Goal: Task Accomplishment & Management: Use online tool/utility

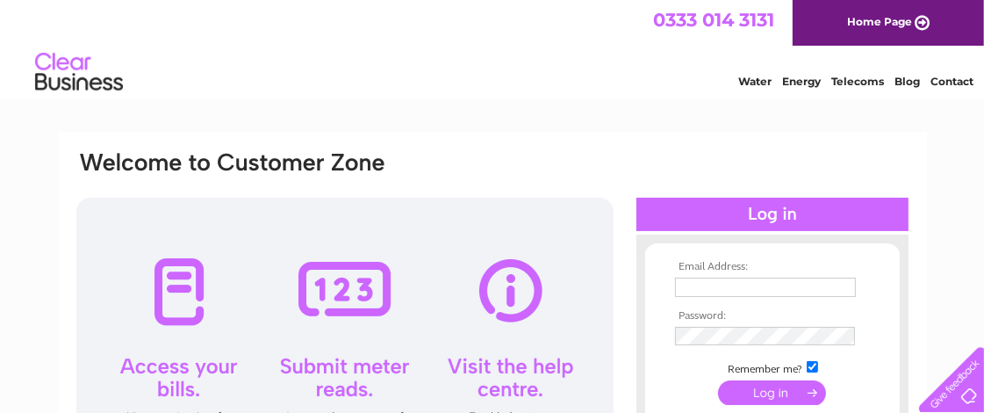
click at [701, 286] on input "text" at bounding box center [765, 286] width 181 height 19
type input "heathfieldorkney@live.co.uk"
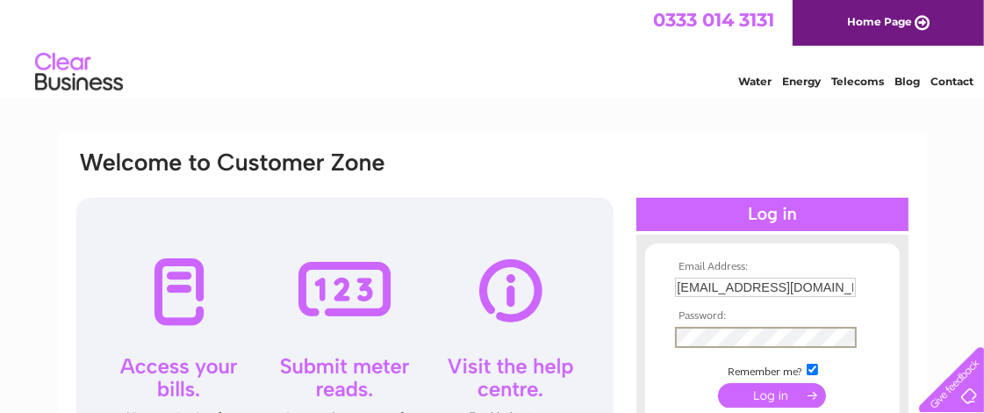
click at [777, 388] on input "submit" at bounding box center [772, 395] width 108 height 25
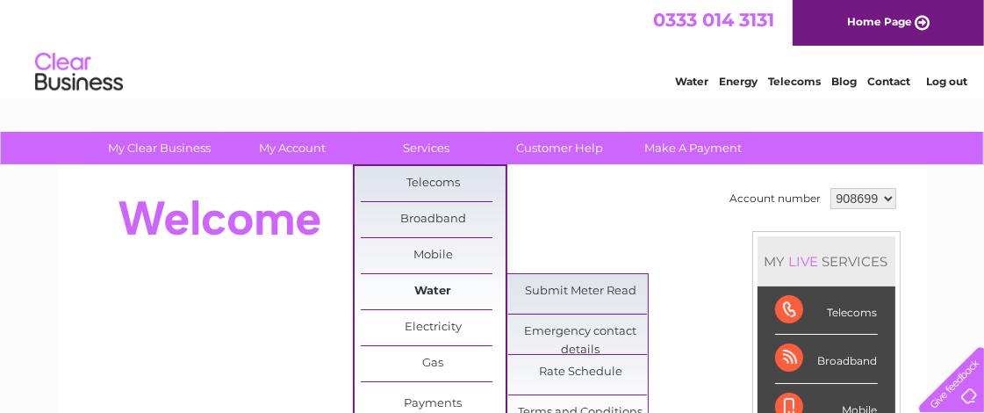
click at [431, 287] on link "Water" at bounding box center [433, 291] width 145 height 35
click at [555, 292] on link "Submit Meter Read" at bounding box center [580, 291] width 145 height 35
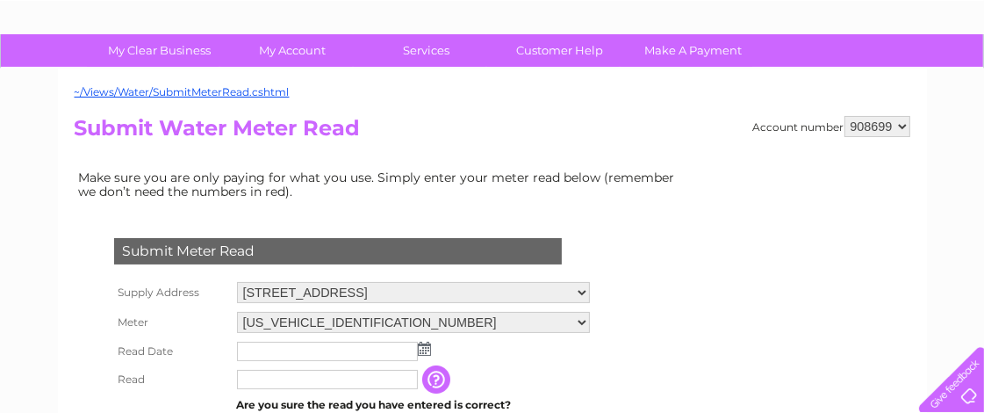
scroll to position [195, 0]
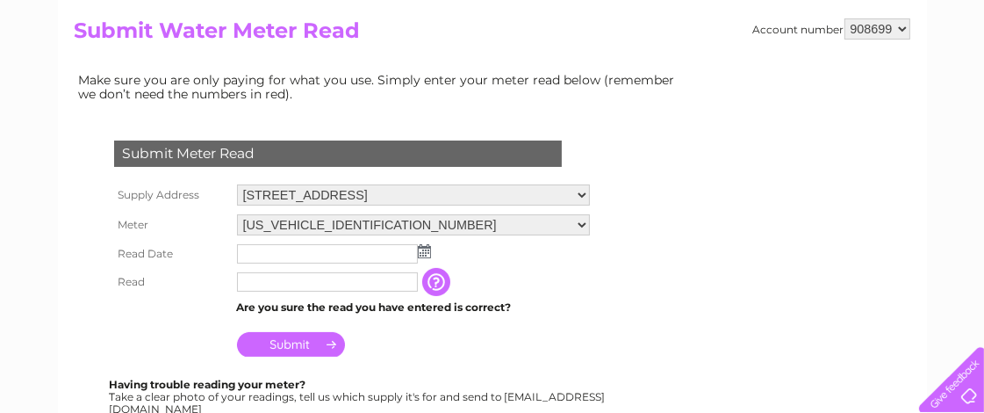
click at [428, 246] on img at bounding box center [424, 251] width 13 height 14
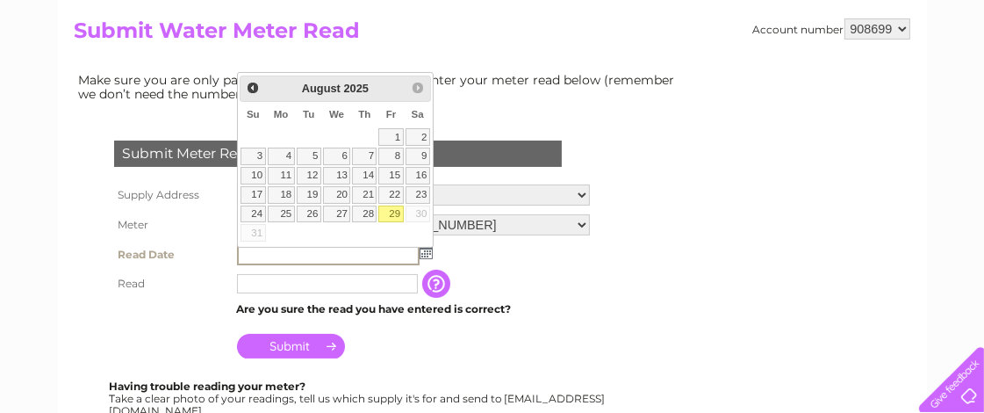
click at [395, 212] on link "29" at bounding box center [390, 214] width 25 height 18
type input "2025/08/29"
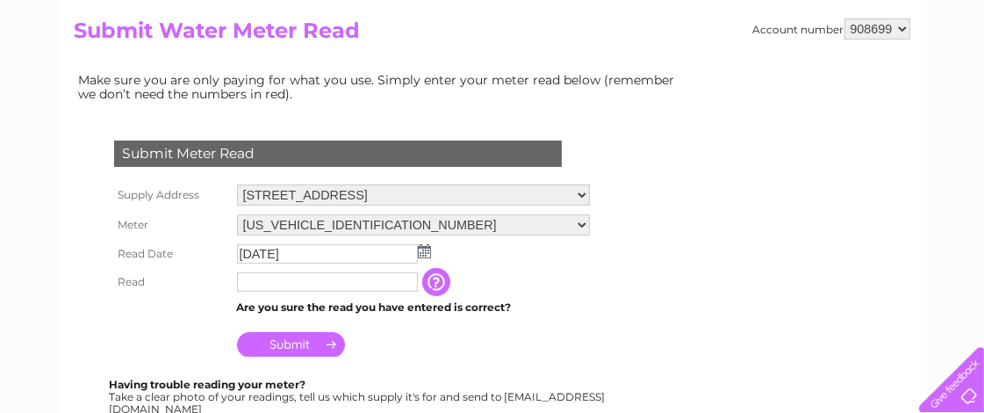
click at [292, 282] on input "text" at bounding box center [327, 281] width 181 height 19
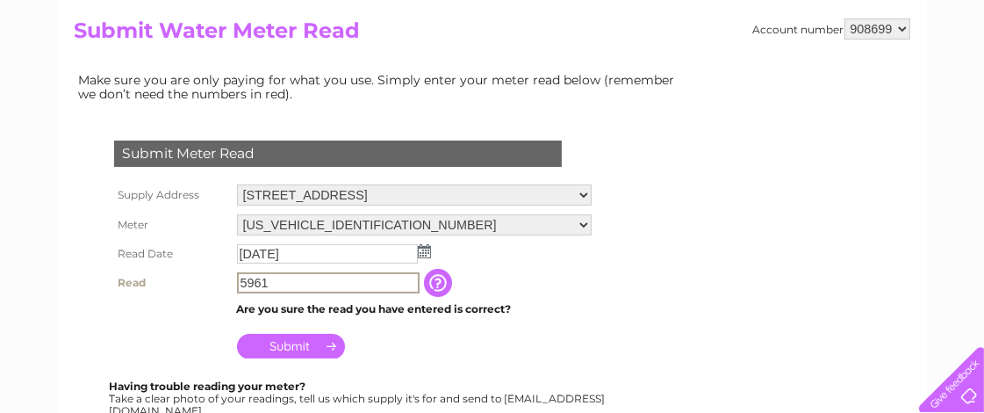
type input "5961"
click at [296, 343] on input "Submit" at bounding box center [291, 346] width 108 height 25
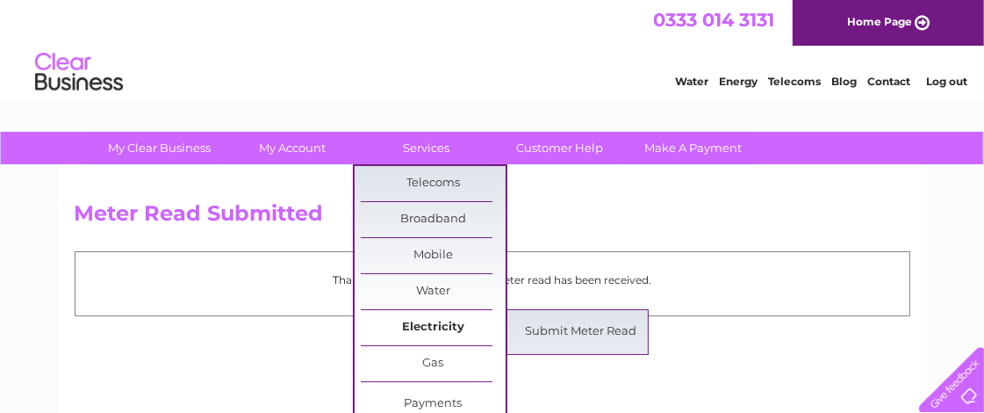
click at [421, 321] on link "Electricity" at bounding box center [433, 327] width 145 height 35
click at [557, 318] on link "Submit Meter Read" at bounding box center [580, 331] width 145 height 35
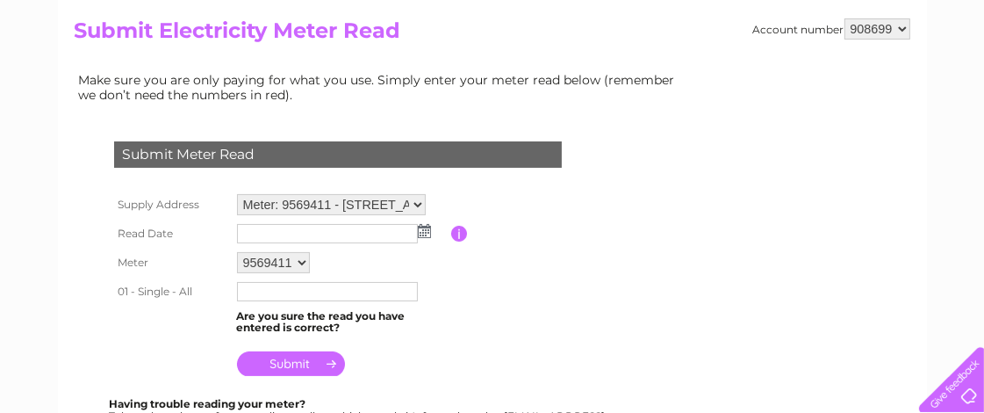
scroll to position [195, 0]
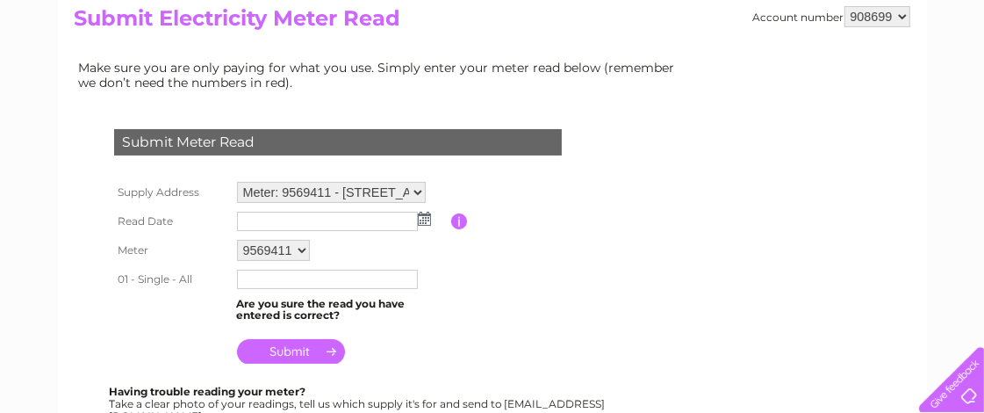
click at [422, 214] on img at bounding box center [424, 219] width 13 height 14
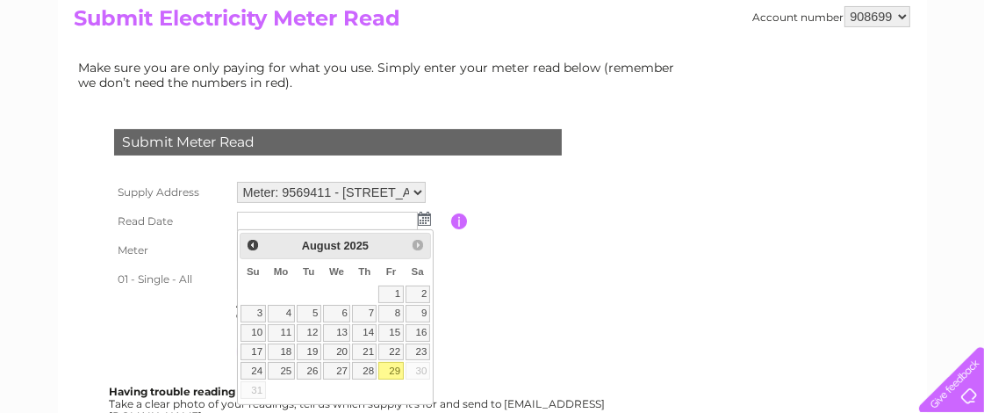
click at [397, 364] on link "29" at bounding box center [390, 371] width 25 height 18
type input "2025/08/29"
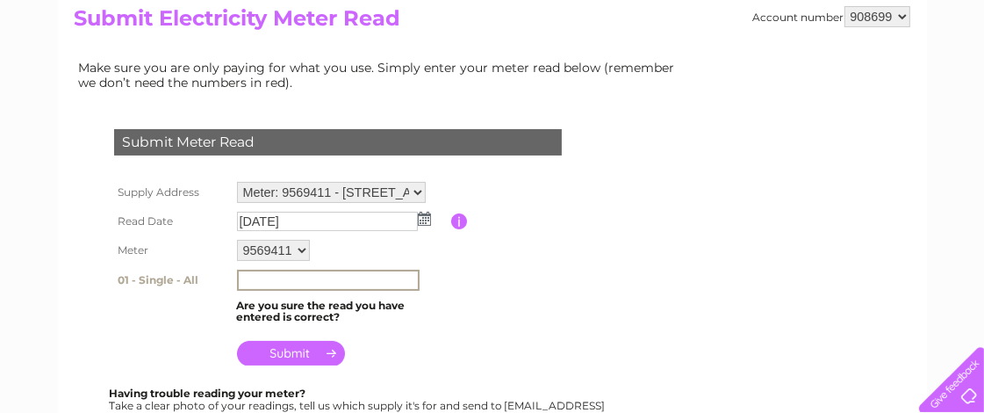
click at [292, 278] on input "text" at bounding box center [328, 280] width 183 height 21
type input "49115"
click at [290, 346] on input "submit" at bounding box center [291, 353] width 108 height 25
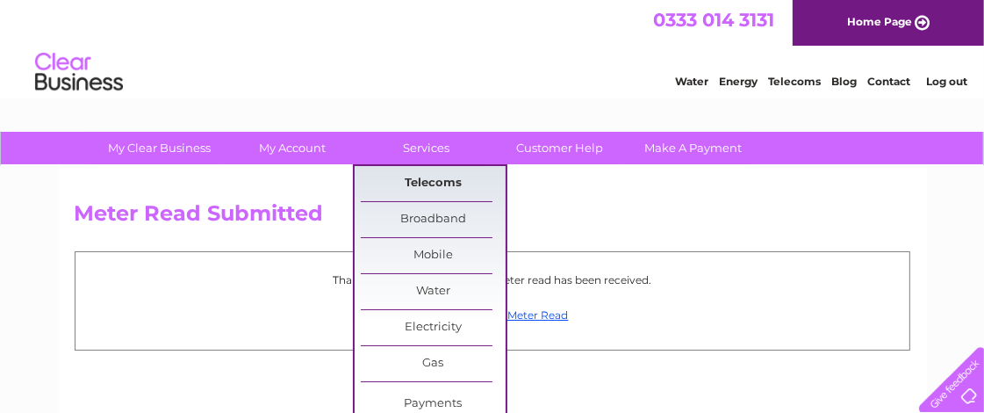
drag, startPoint x: 419, startPoint y: 148, endPoint x: 442, endPoint y: 191, distance: 47.9
click at [420, 149] on link "Services" at bounding box center [426, 148] width 145 height 32
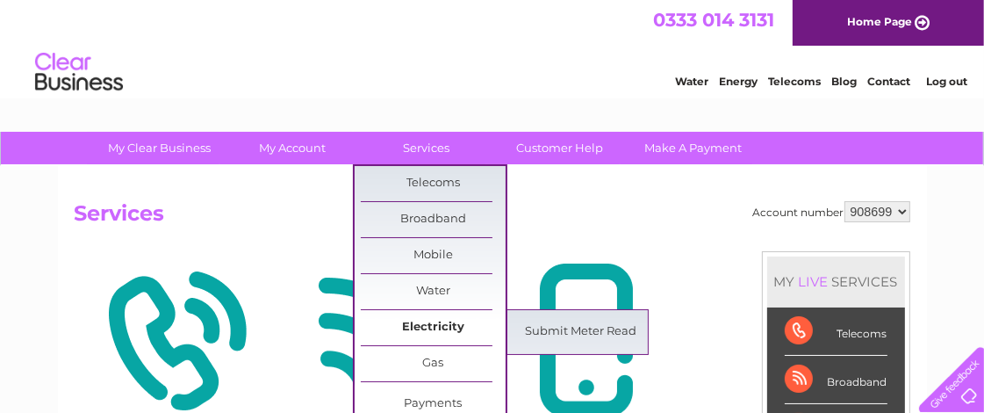
click at [433, 314] on link "Electricity" at bounding box center [433, 327] width 145 height 35
click at [551, 330] on link "Submit Meter Read" at bounding box center [580, 331] width 145 height 35
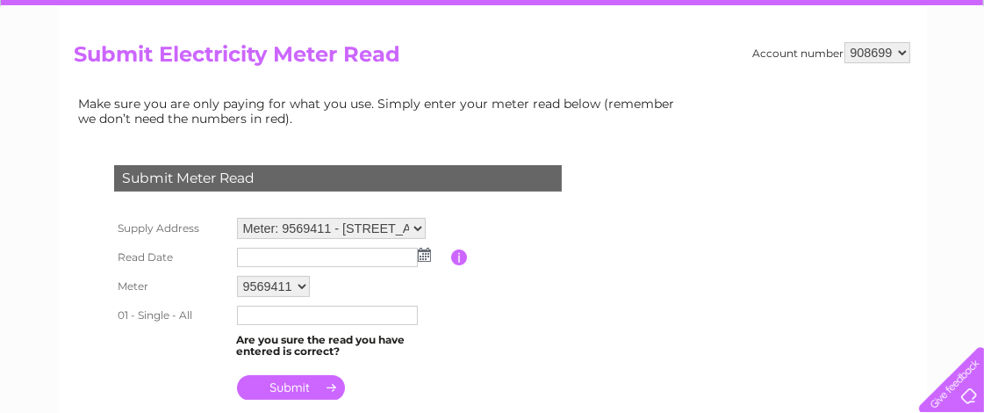
scroll to position [195, 0]
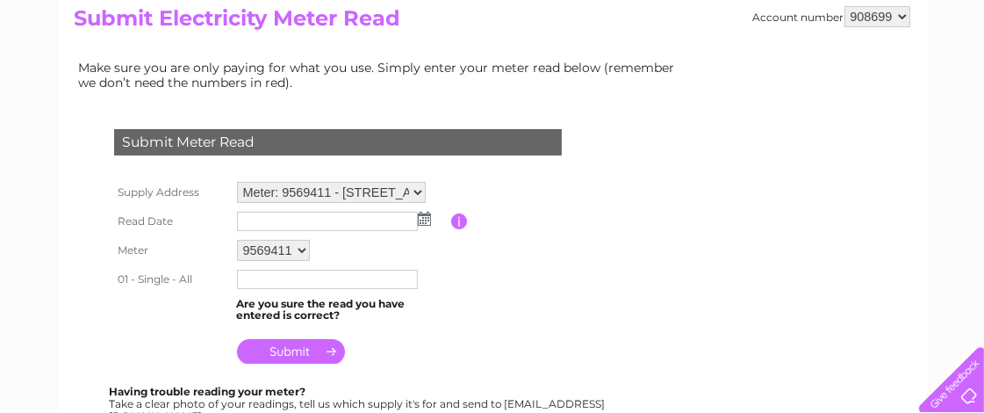
click at [414, 187] on select "Meter: 9569411 - Heathfield Farm, St Ola, Kirkwall, KW15 1TR Meter: E20UP05731 …" at bounding box center [331, 192] width 189 height 21
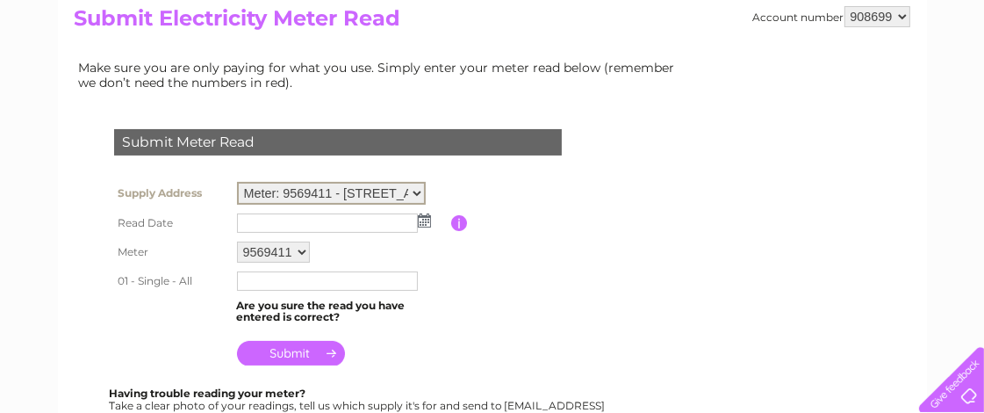
select select "119889"
click at [237, 182] on select "Meter: 9569411 - Heathfield Farm, St Ola, Kirkwall, KW15 1TR Meter: E20UP05731 …" at bounding box center [331, 193] width 189 height 23
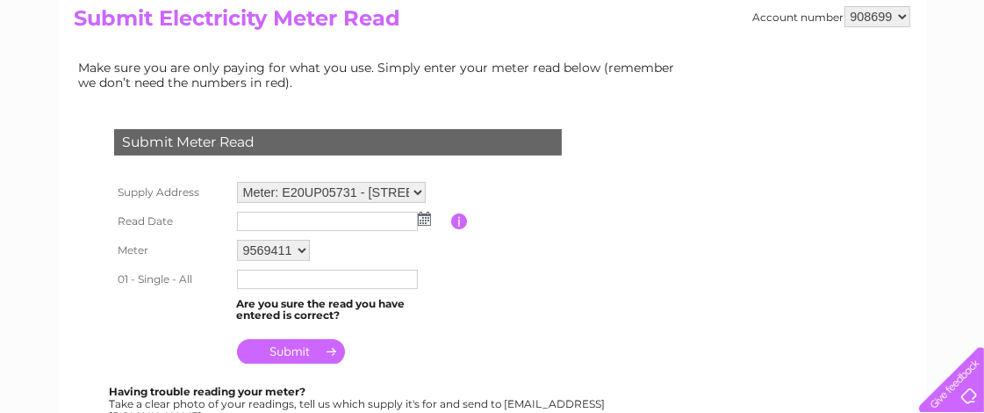
click at [423, 219] on img at bounding box center [424, 219] width 13 height 14
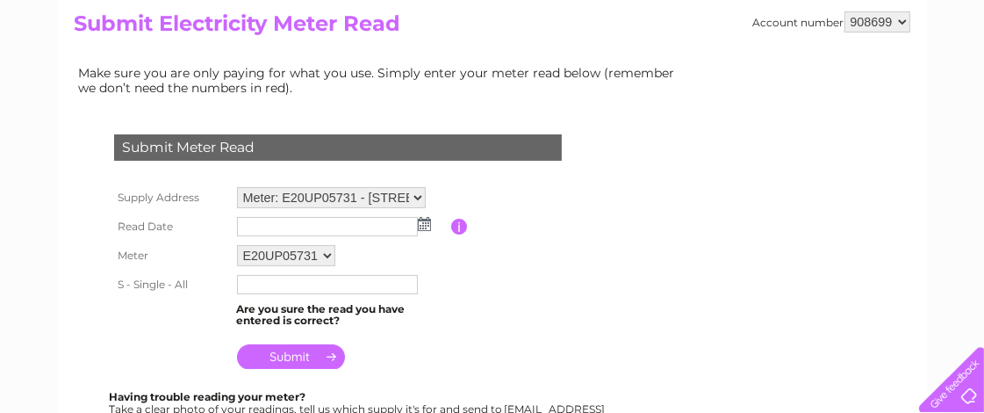
scroll to position [195, 0]
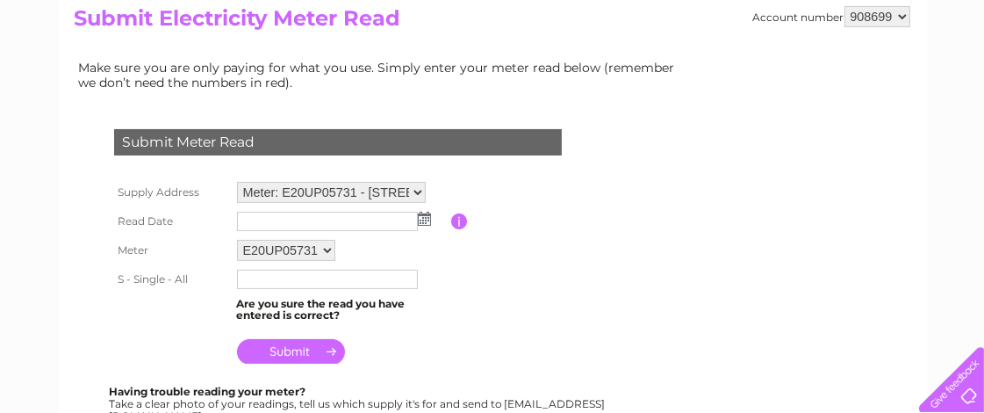
click at [422, 218] on img at bounding box center [424, 219] width 13 height 14
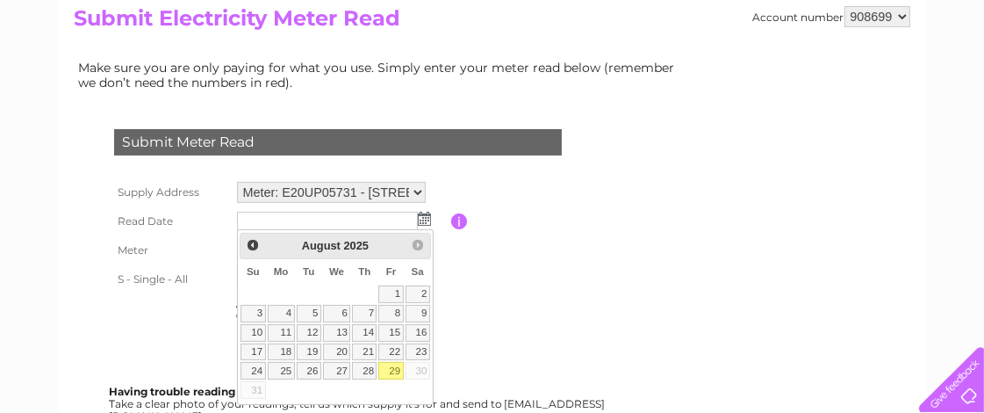
click at [397, 364] on link "29" at bounding box center [390, 371] width 25 height 18
type input "2025/08/29"
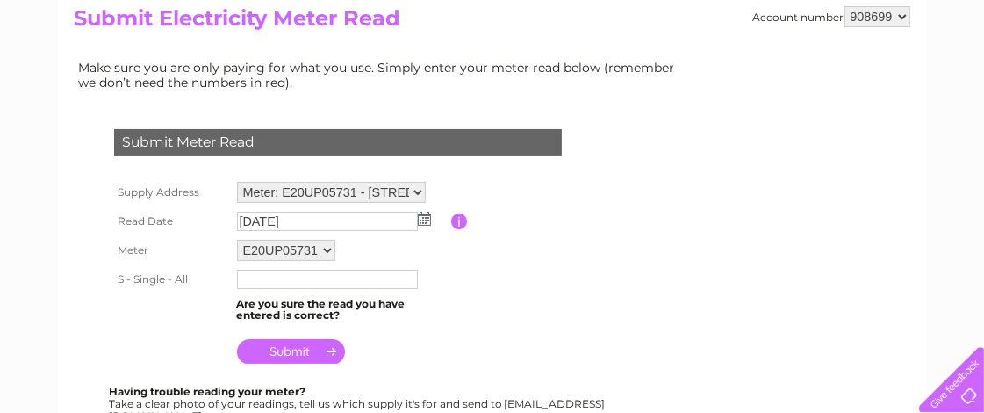
click at [279, 280] on input "text" at bounding box center [327, 279] width 181 height 19
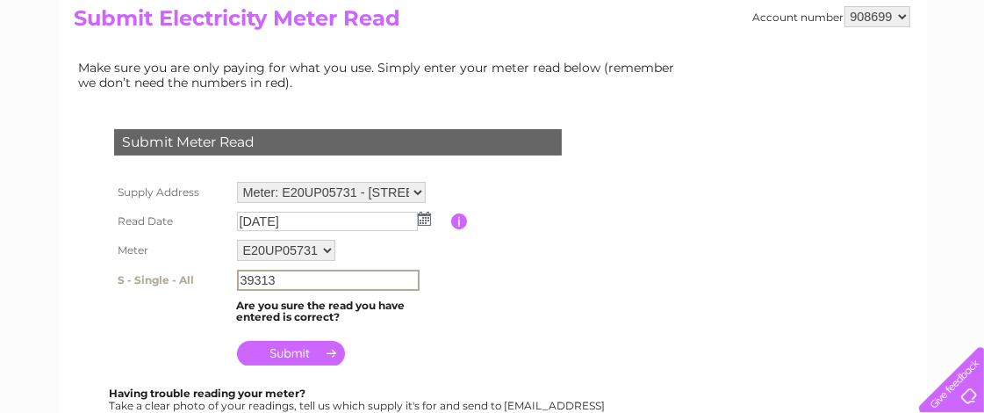
type input "39313"
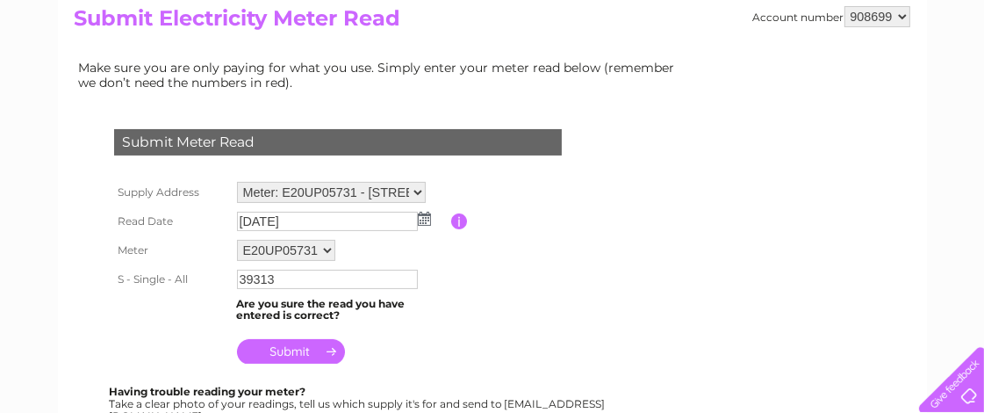
click at [283, 347] on input "submit" at bounding box center [291, 351] width 108 height 25
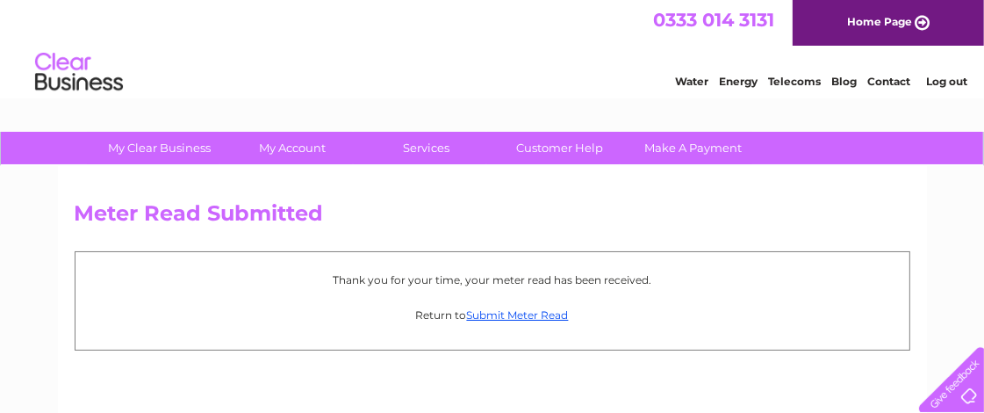
click at [941, 83] on link "Log out" at bounding box center [946, 81] width 41 height 13
